Goal: Use online tool/utility: Utilize a website feature to perform a specific function

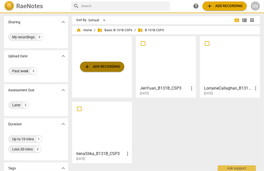
click at [90, 67] on span "add Add recording" at bounding box center [102, 67] width 36 height 6
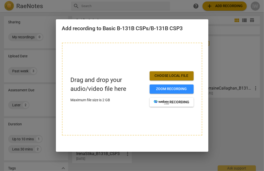
click at [153, 75] on button "Choose local file" at bounding box center [172, 75] width 44 height 9
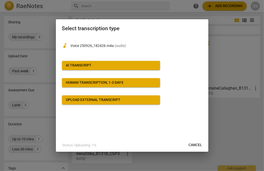
click at [88, 64] on div "AI Transcript" at bounding box center [79, 65] width 26 height 5
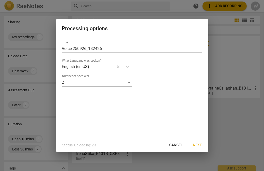
click at [196, 144] on span "Next" at bounding box center [197, 145] width 9 height 5
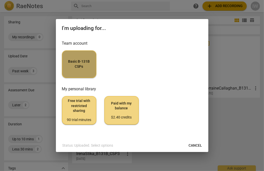
click at [72, 67] on span "Basic B-131B CSPs" at bounding box center [79, 64] width 26 height 10
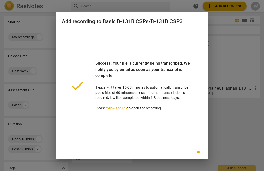
click at [196, 150] on span "Ok" at bounding box center [198, 152] width 8 height 5
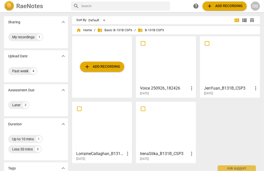
click at [189, 88] on span "more_vert" at bounding box center [191, 88] width 6 height 6
click at [208, 114] on div at bounding box center [132, 85] width 264 height 171
click at [171, 86] on h3 "Voice 250926_182426" at bounding box center [164, 88] width 48 height 6
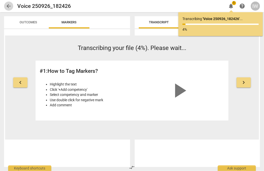
click at [9, 6] on span "arrow_back" at bounding box center [9, 6] width 6 height 6
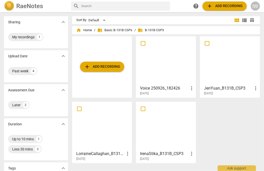
click at [174, 77] on div at bounding box center [166, 60] width 56 height 45
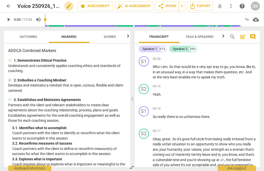
click at [67, 5] on span "edit" at bounding box center [69, 6] width 6 height 6
type input "V"
type input "Iris and Aggie"
click at [58, 6] on span "done" at bounding box center [60, 6] width 6 height 6
click at [7, 7] on span "arrow_back" at bounding box center [9, 6] width 6 height 6
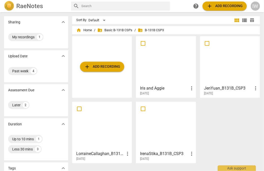
click at [102, 124] on div at bounding box center [102, 126] width 56 height 45
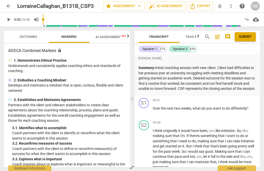
click at [7, 18] on span "play_arrow" at bounding box center [9, 20] width 6 height 6
type input "8"
click at [7, 4] on span "arrow_back" at bounding box center [9, 6] width 6 height 6
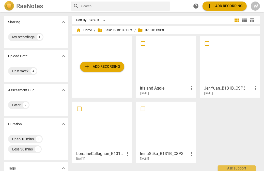
click at [153, 52] on div at bounding box center [166, 60] width 56 height 45
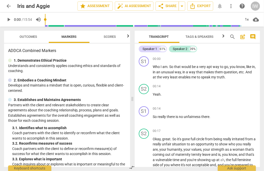
click at [243, 36] on span "post_add" at bounding box center [242, 37] width 6 height 6
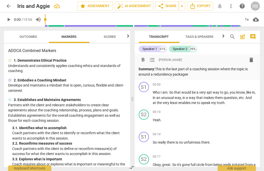
click at [152, 74] on p "Summary: This is the last part of a coaching session where the topic is around …" at bounding box center [197, 72] width 117 height 10
click at [189, 74] on p "Summary: This is the last part of a coaching session where the topic is around …" at bounding box center [197, 72] width 117 height 10
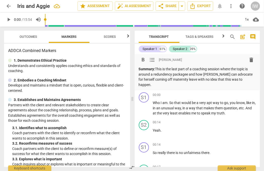
click at [153, 74] on p "Summary: This is the last part of a coaching session where the topic is around …" at bounding box center [197, 77] width 117 height 21
click at [204, 75] on p "Summary: This is the last part of a coaching session where the topic is around …" at bounding box center [197, 77] width 117 height 21
click at [159, 83] on p "Summary: This is the last part of a coaching session where the topic is around …" at bounding box center [197, 77] width 117 height 21
click at [168, 73] on p "Summary: This is the last part of a coaching session where the topic is around …" at bounding box center [197, 77] width 117 height 21
click at [109, 78] on div "2. Embodies a Coaching Mindset" at bounding box center [67, 80] width 118 height 5
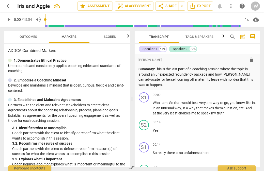
click at [7, 7] on span "arrow_back" at bounding box center [9, 6] width 6 height 6
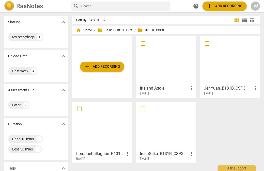
click at [106, 121] on div at bounding box center [102, 126] width 56 height 45
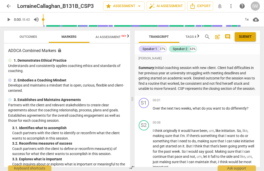
click at [10, 7] on span "arrow_back" at bounding box center [9, 6] width 6 height 6
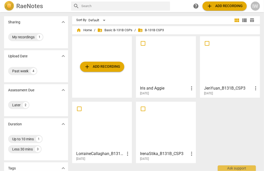
click at [165, 82] on div at bounding box center [166, 60] width 56 height 45
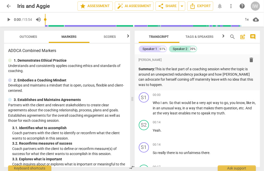
click at [9, 4] on span "arrow_back" at bounding box center [9, 6] width 6 height 6
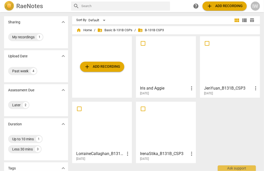
click at [230, 63] on div at bounding box center [230, 60] width 56 height 45
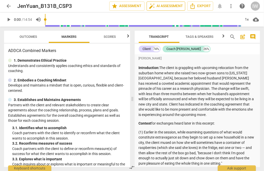
click at [156, 5] on span "auto_fix_high AI Assessment" at bounding box center [166, 6] width 34 height 6
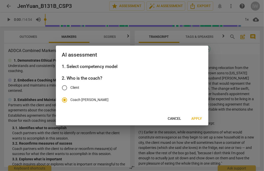
click at [194, 116] on span "Apply" at bounding box center [196, 118] width 11 height 5
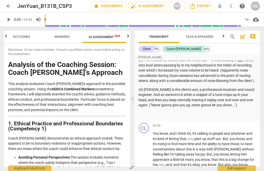
scroll to position [141, 0]
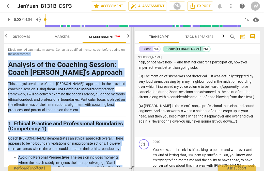
drag, startPoint x: 130, startPoint y: 52, endPoint x: 131, endPoint y: 54, distance: 2.6
click at [131, 54] on div "Outcomes Markers AI Assessment New Scores Disclaimer: AI can make mistakes. Con…" at bounding box center [132, 99] width 264 height 144
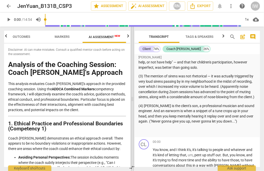
click at [131, 50] on span at bounding box center [132, 99] width 3 height 144
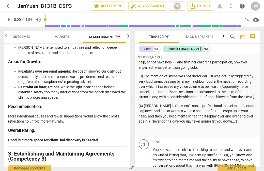
scroll to position [296, 0]
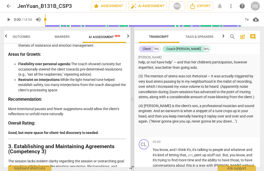
drag, startPoint x: 130, startPoint y: 75, endPoint x: 131, endPoint y: 80, distance: 4.9
click at [131, 80] on div "Outcomes Markers AI Assessment New Scores Disclaimer: AI can make mistakes. Con…" at bounding box center [132, 99] width 264 height 144
click at [131, 80] on span at bounding box center [132, 99] width 3 height 144
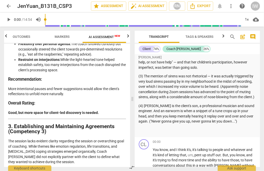
scroll to position [318, 0]
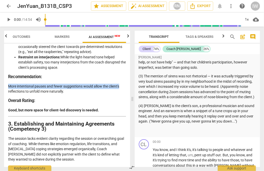
drag, startPoint x: 128, startPoint y: 73, endPoint x: 128, endPoint y: 81, distance: 8.4
click at [128, 81] on div "Disclaimer: AI can make mistakes. Consult a qualified mentor coach before actin…" at bounding box center [67, 105] width 126 height 123
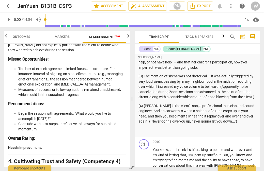
scroll to position [430, 0]
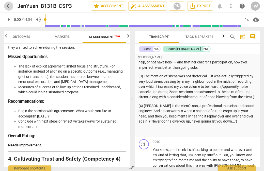
click at [10, 4] on span "arrow_back" at bounding box center [9, 6] width 6 height 6
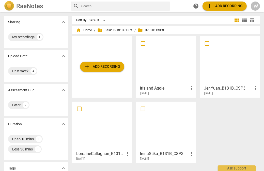
click at [146, 57] on div at bounding box center [166, 60] width 56 height 45
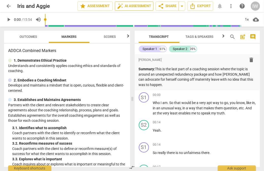
click at [129, 5] on span "auto_fix_high AI Assessment" at bounding box center [134, 6] width 34 height 6
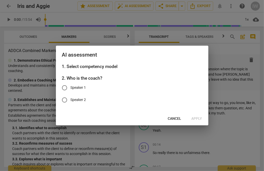
click at [226, 122] on div at bounding box center [132, 85] width 264 height 171
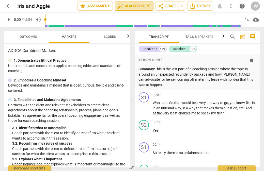
click at [127, 4] on span "auto_fix_high AI Assessment" at bounding box center [134, 6] width 34 height 6
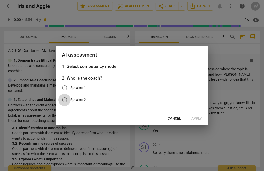
click at [64, 99] on input "Speaker 2" at bounding box center [64, 100] width 12 height 12
radio input "true"
click at [196, 117] on span "Apply" at bounding box center [196, 118] width 11 height 5
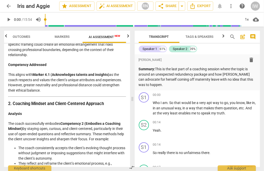
scroll to position [183, 0]
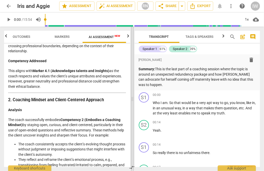
click at [131, 72] on span at bounding box center [132, 99] width 3 height 144
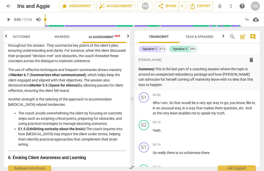
scroll to position [713, 0]
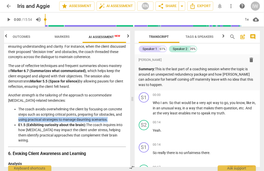
drag, startPoint x: 128, startPoint y: 121, endPoint x: 129, endPoint y: 125, distance: 4.9
click at [129, 125] on div "Disclaimer: AI can make mistakes. Consult a qualified mentor coach before actin…" at bounding box center [67, 105] width 126 height 123
click at [121, 122] on li "The coach avoids overwhelming the client by focusing on concrete steps such as …" at bounding box center [72, 115] width 108 height 16
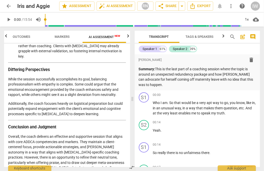
scroll to position [1097, 0]
